Goal: Information Seeking & Learning: Learn about a topic

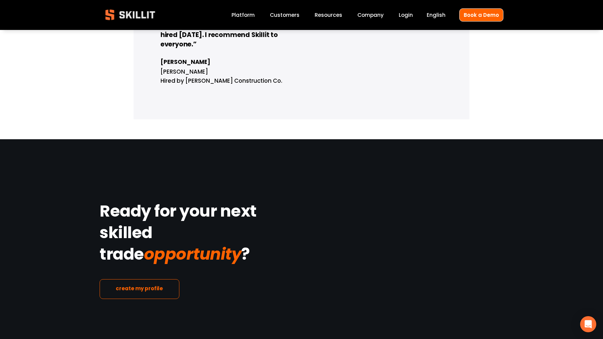
scroll to position [1482, 0]
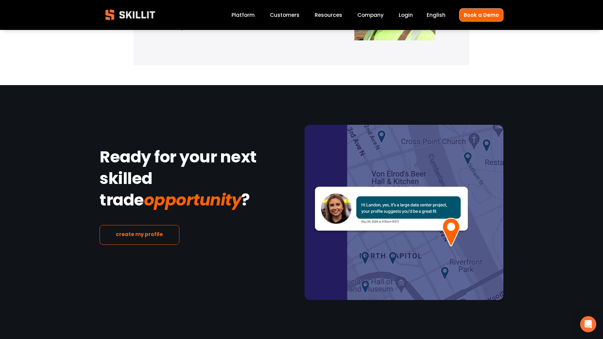
click at [370, 15] on link "Company" at bounding box center [371, 14] width 26 height 9
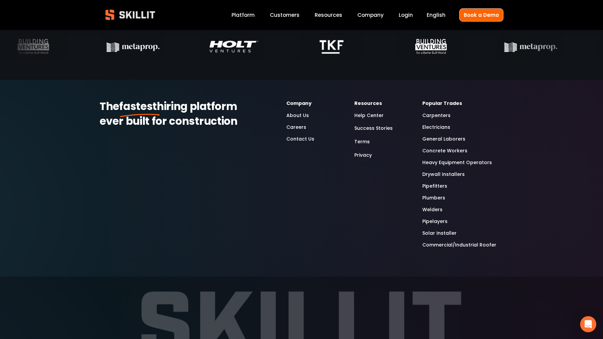
scroll to position [2118, 0]
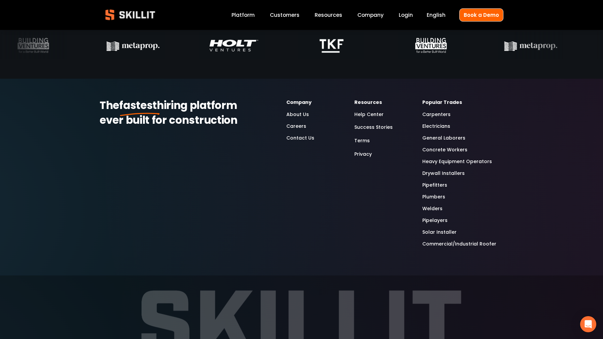
click at [294, 126] on link "Careers" at bounding box center [297, 127] width 20 height 8
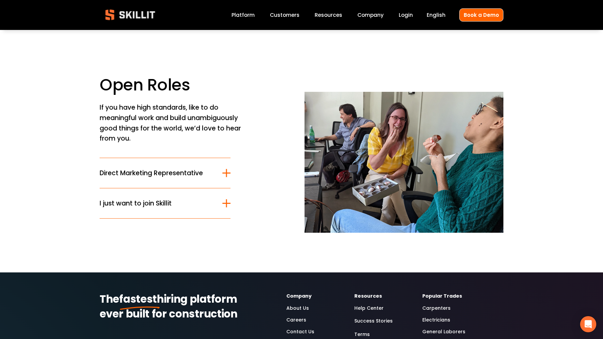
click at [153, 176] on span "Direct Marketing Representative" at bounding box center [161, 173] width 123 height 10
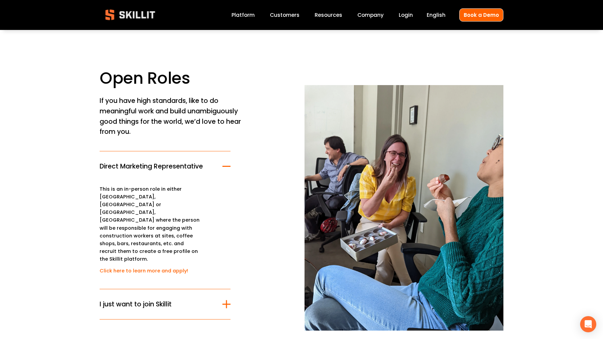
scroll to position [8, 0]
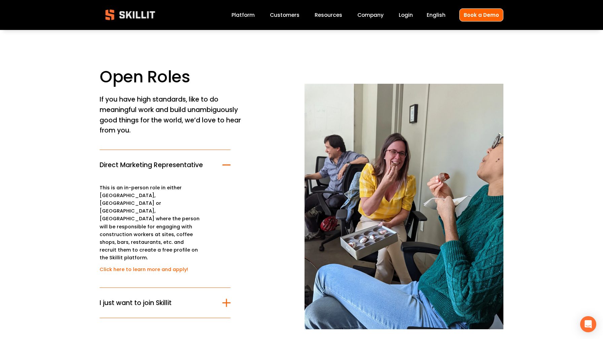
click at [143, 288] on button "I just want to join Skillit" at bounding box center [165, 303] width 131 height 30
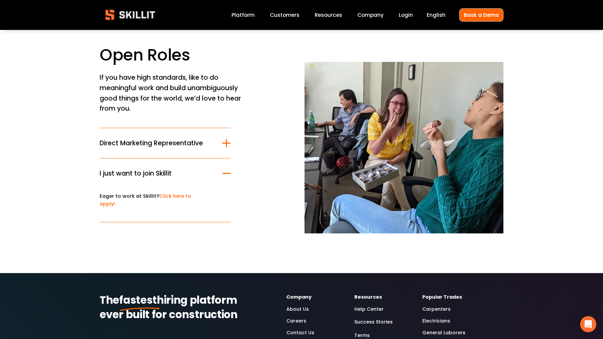
scroll to position [30, 0]
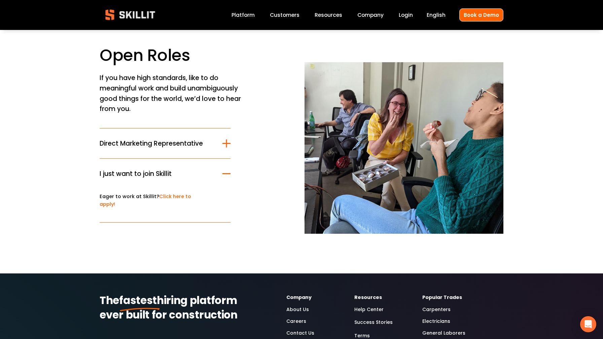
click at [167, 140] on span "Direct Marketing Representative" at bounding box center [161, 144] width 123 height 10
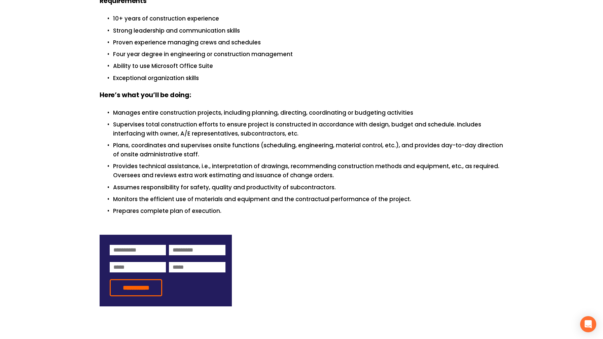
scroll to position [297, 0]
